Goal: Information Seeking & Learning: Learn about a topic

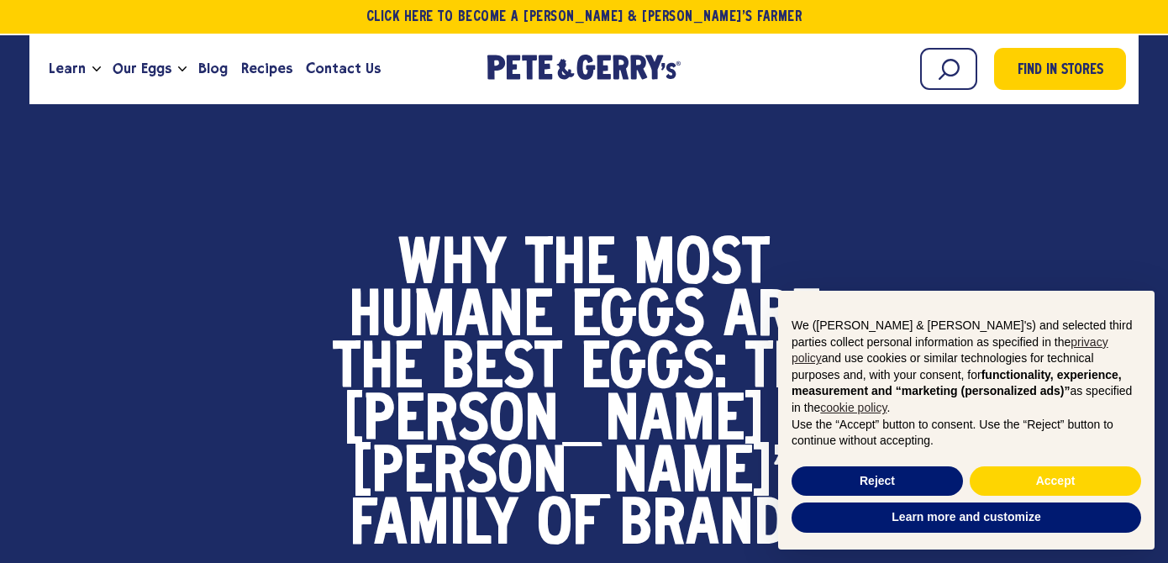
scroll to position [60, 0]
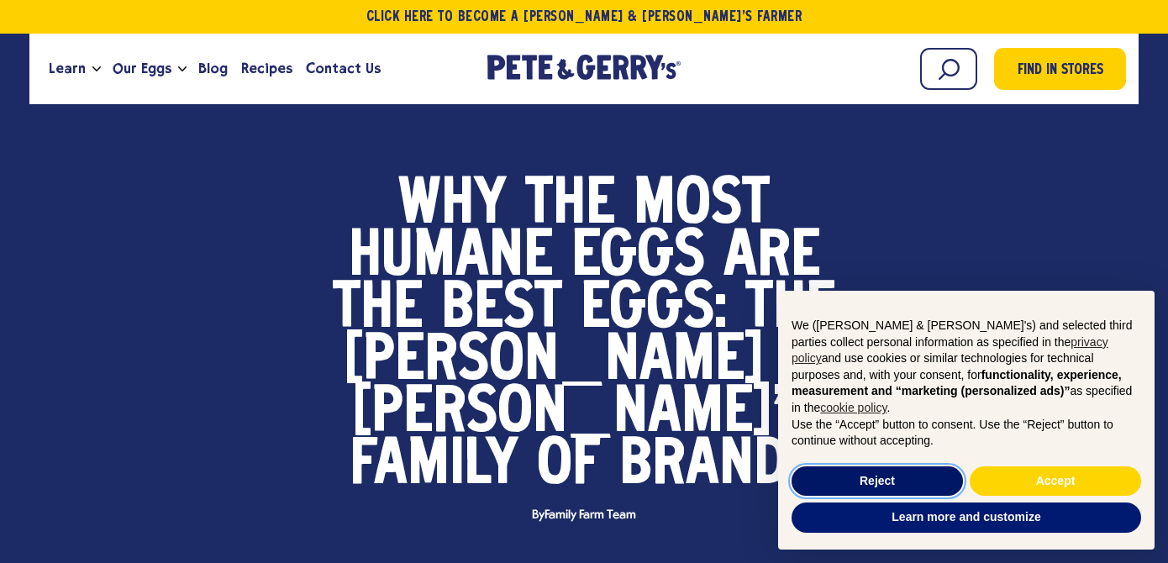
click at [903, 489] on button "Reject" at bounding box center [876, 481] width 171 height 30
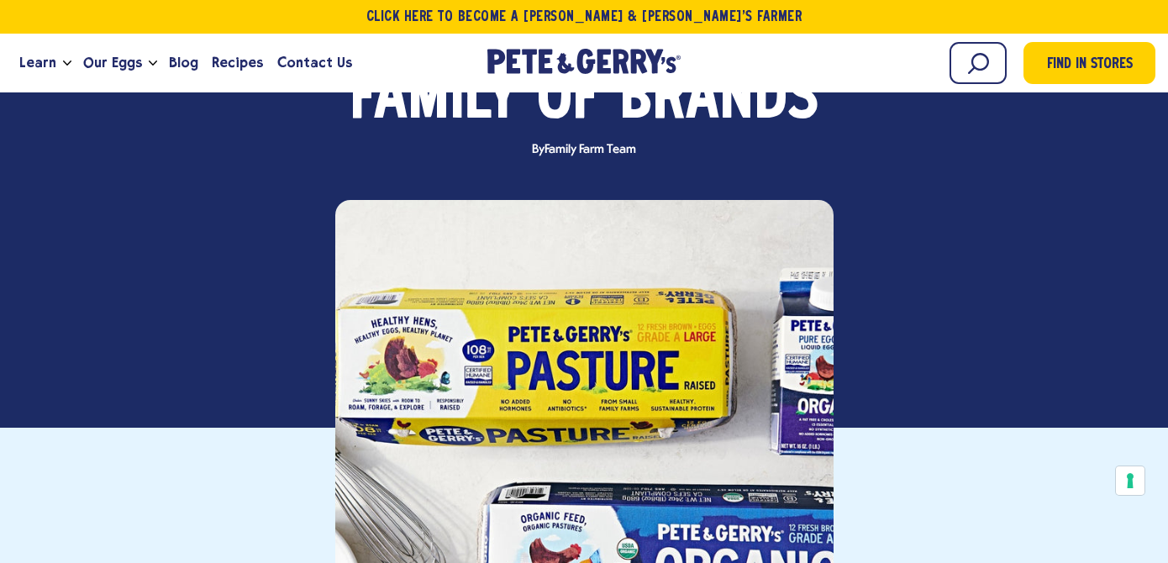
scroll to position [0, 0]
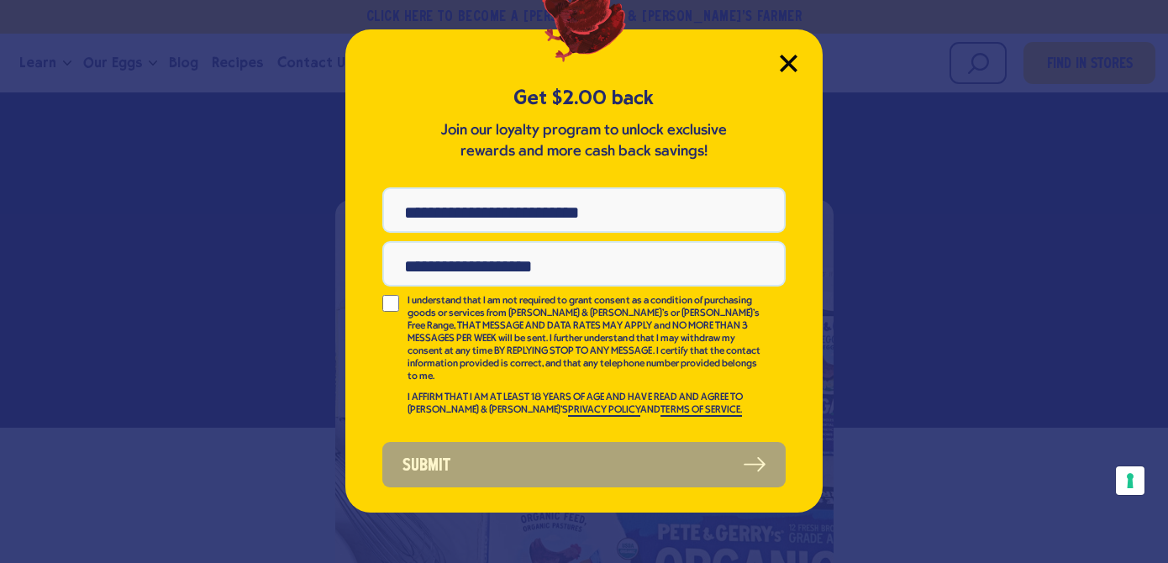
click at [787, 60] on icon "Close Modal" at bounding box center [789, 64] width 18 height 18
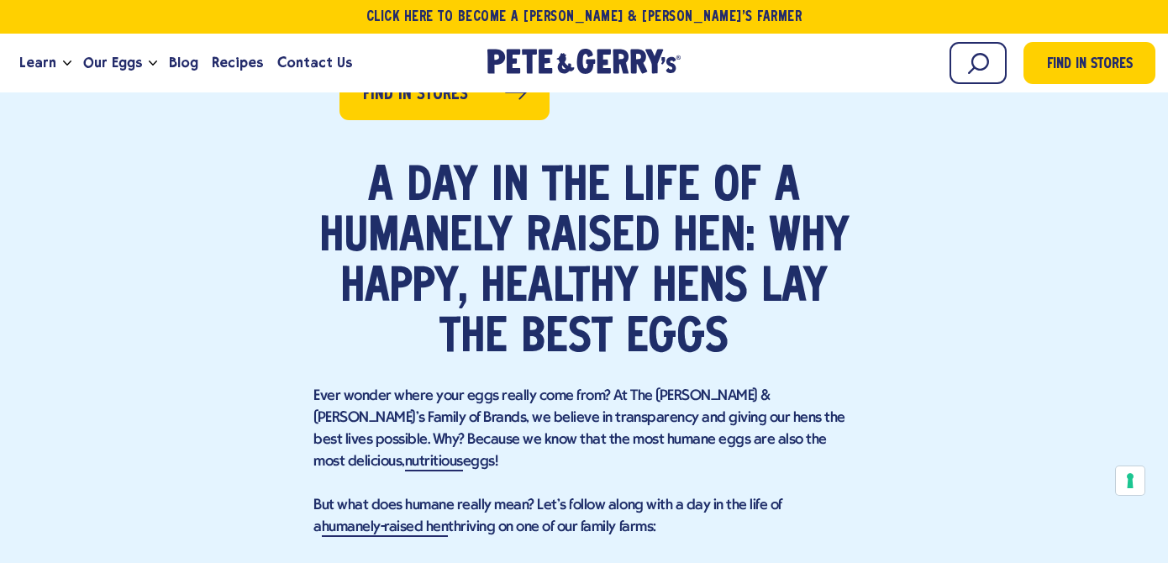
scroll to position [1101, 0]
click at [803, 494] on p "But what does humane really mean? Let's follow along with a day in the life of …" at bounding box center [583, 516] width 541 height 44
click at [449, 518] on link "humanely-raised hen" at bounding box center [385, 527] width 127 height 18
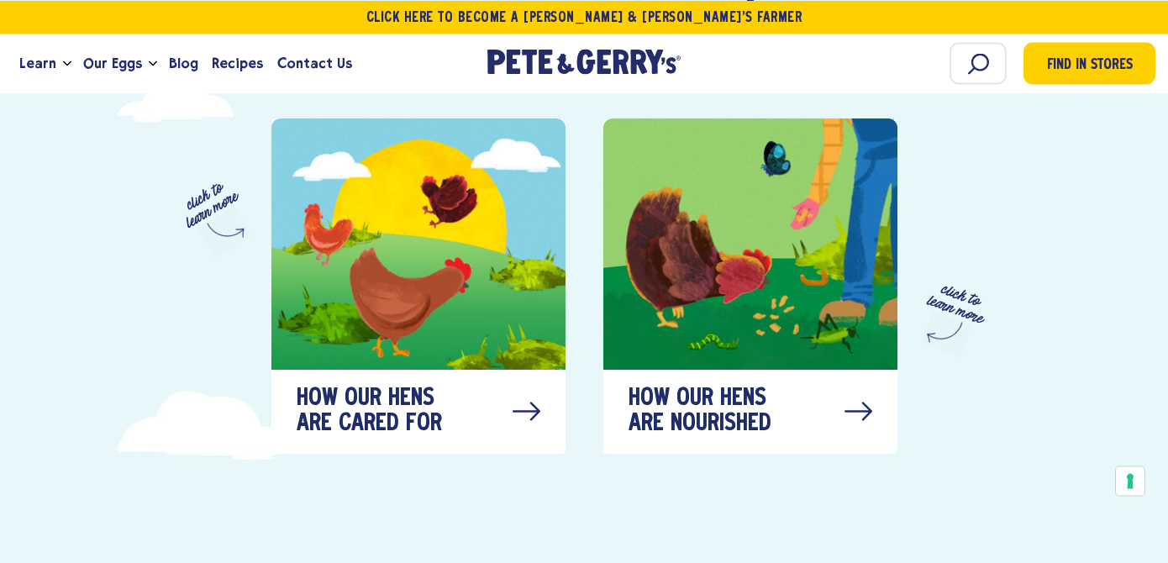
scroll to position [850, 0]
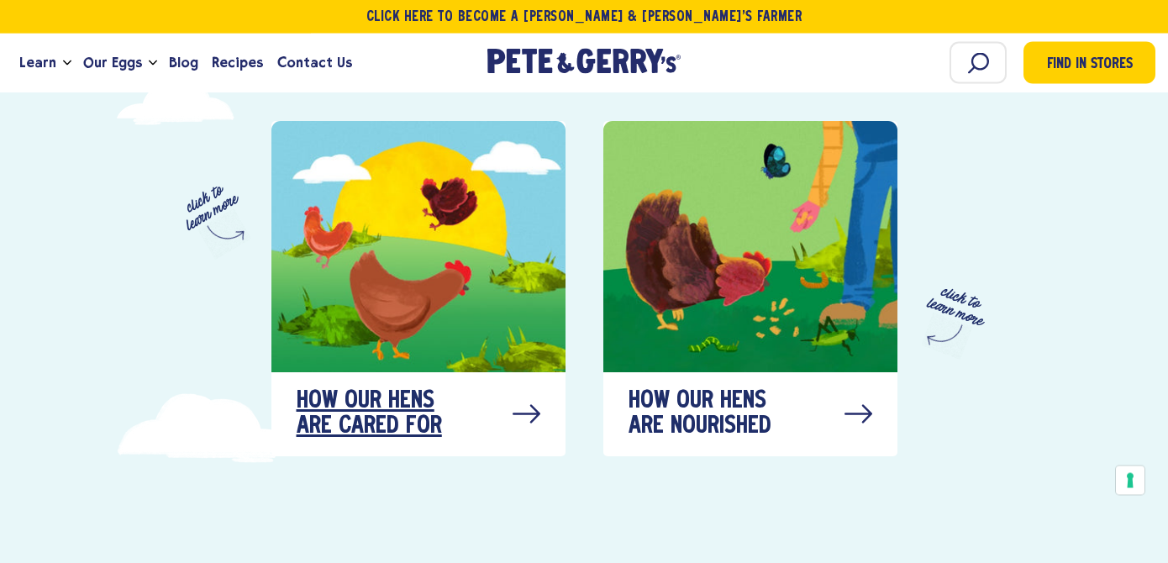
click at [393, 392] on span "How our hens are cared for" at bounding box center [381, 415] width 168 height 50
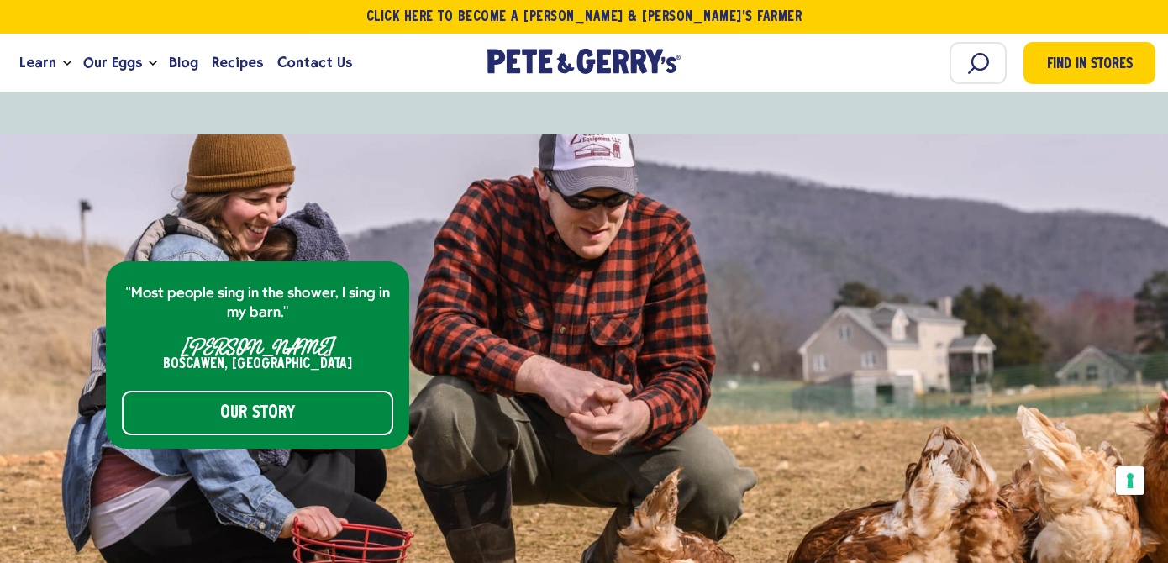
scroll to position [6617, 0]
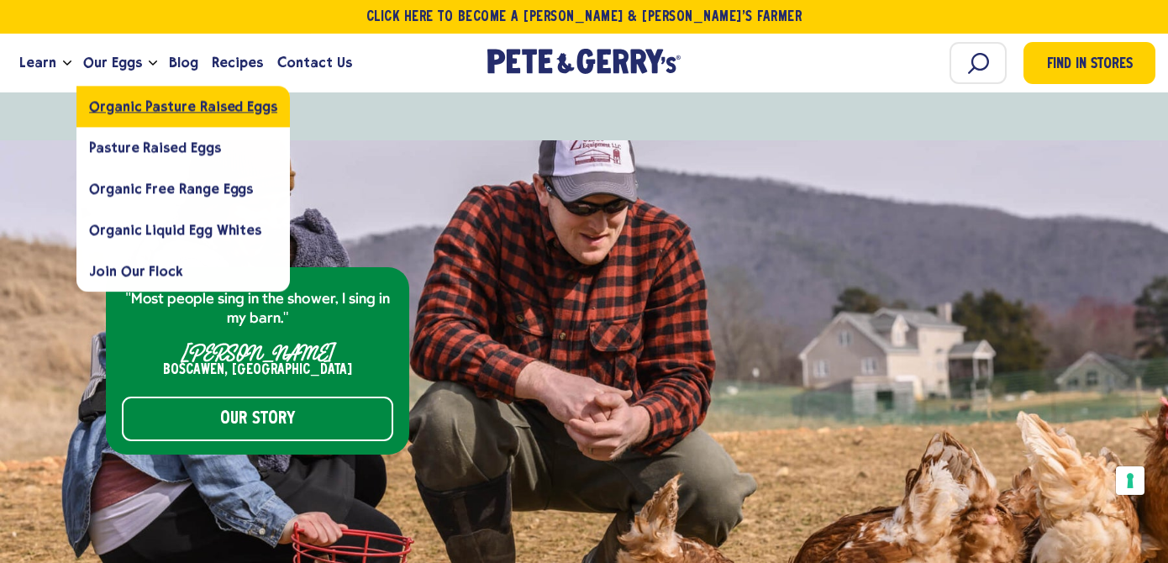
click at [186, 115] on link "Organic Pasture Raised Eggs" at bounding box center [182, 106] width 213 height 41
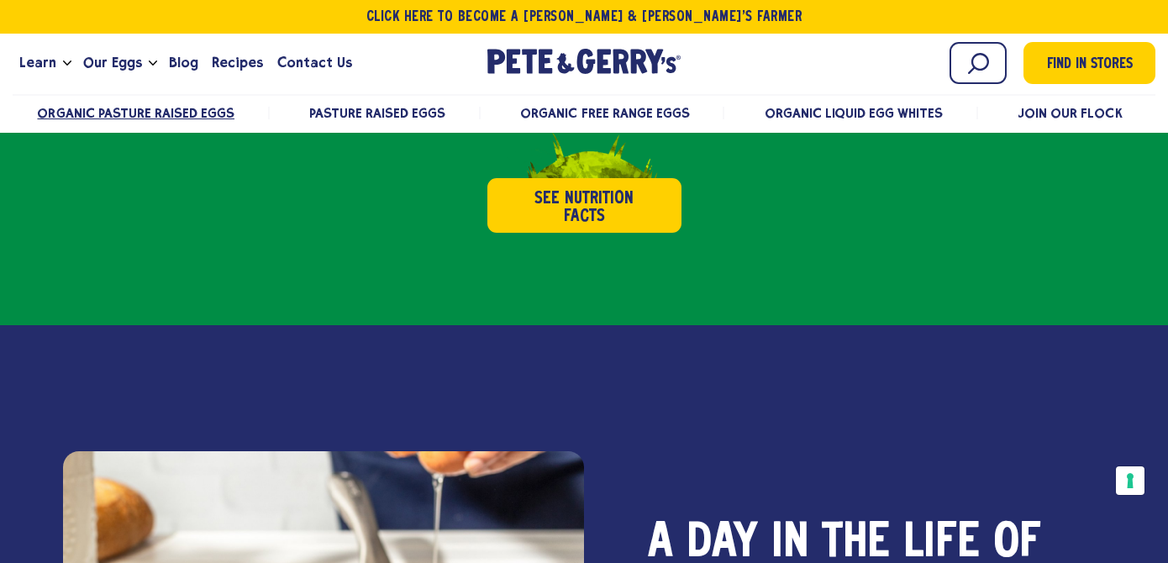
scroll to position [783, 0]
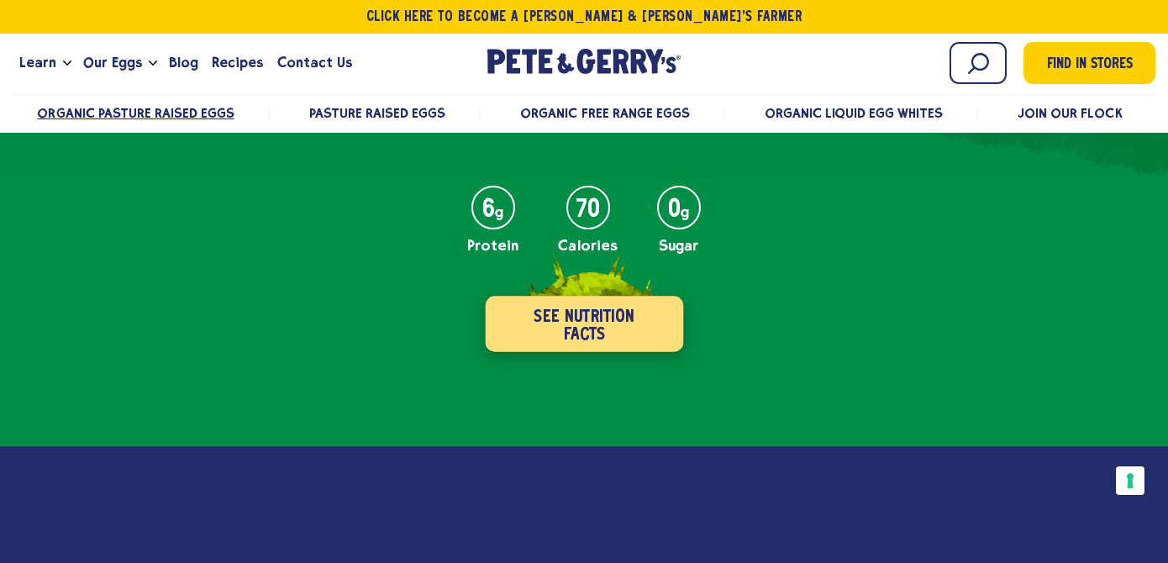
click at [605, 331] on button "See Nutrition Facts" at bounding box center [584, 324] width 198 height 55
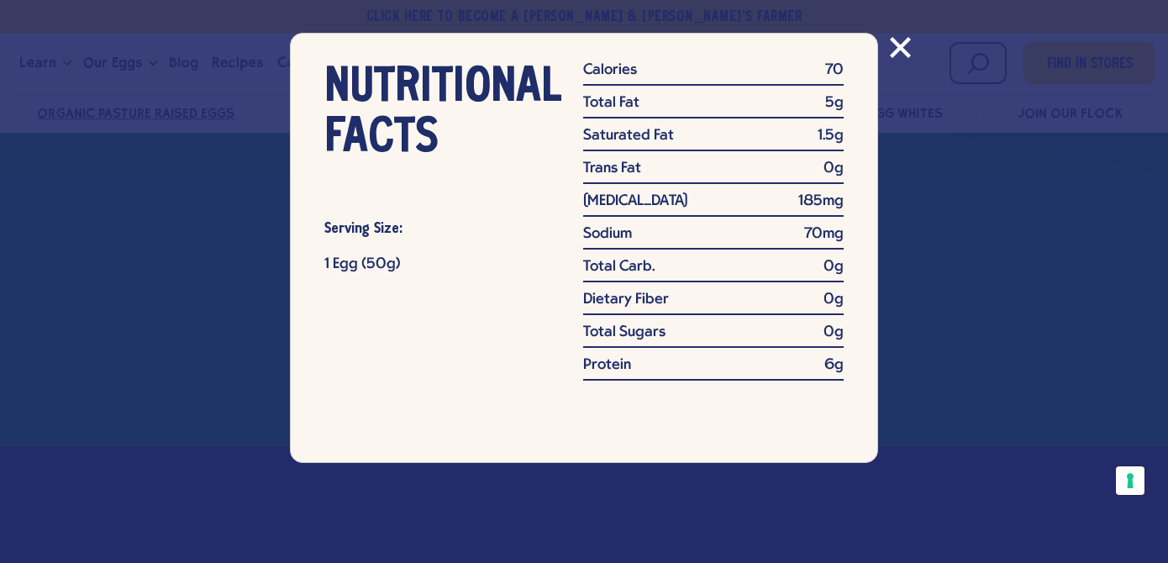
click at [948, 319] on div "NUTRITIONAL FACTS Serving Size: 1 Egg (50g) Calories 70 Total Fat 5g Saturated …" at bounding box center [584, 281] width 1168 height 563
